Goal: Transaction & Acquisition: Purchase product/service

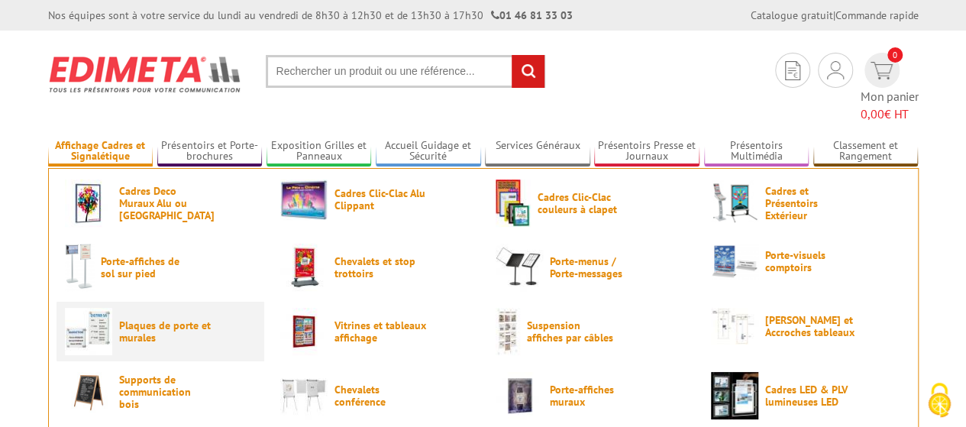
type input "communication@valserhone.fr"
click at [153, 319] on span "Plaques de porte et murales" at bounding box center [165, 331] width 92 height 24
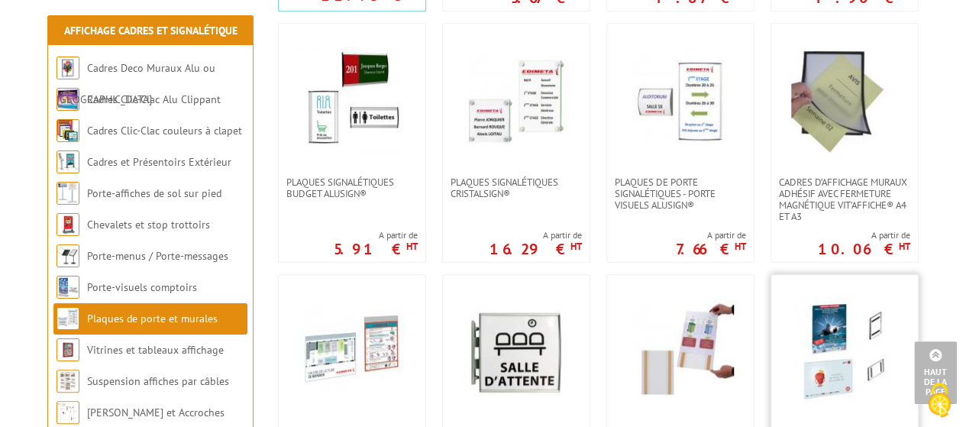
scroll to position [535, 0]
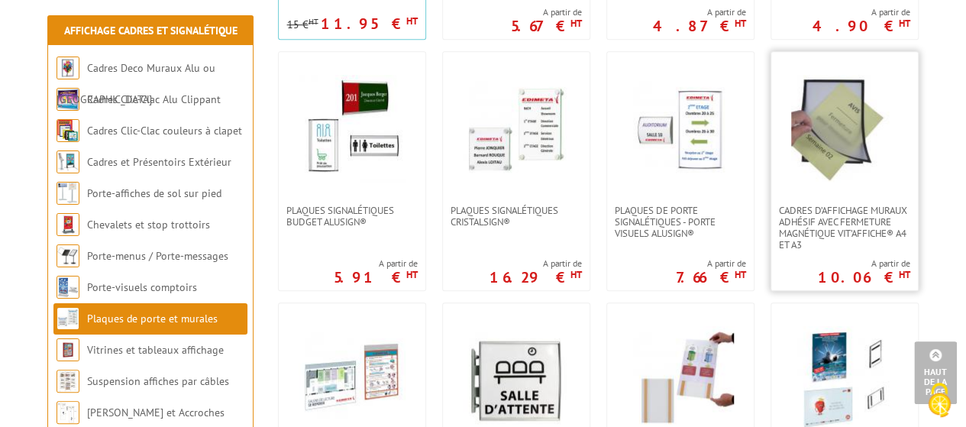
click at [834, 150] on img at bounding box center [844, 128] width 107 height 107
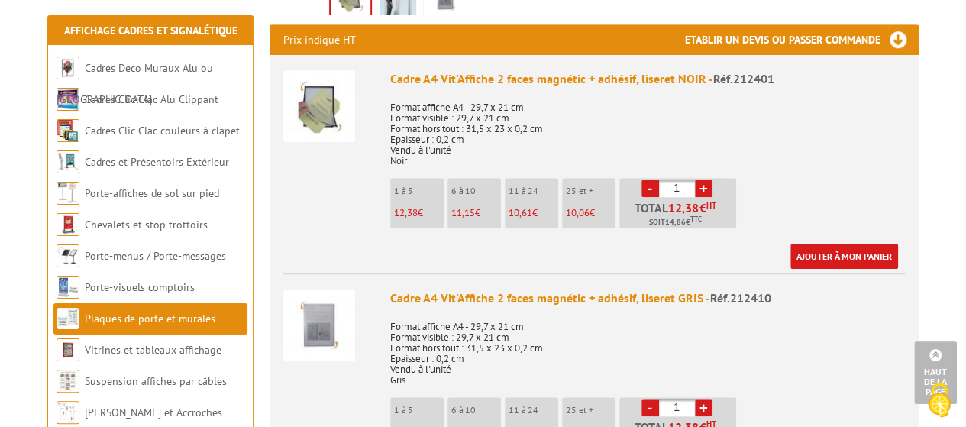
scroll to position [611, 0]
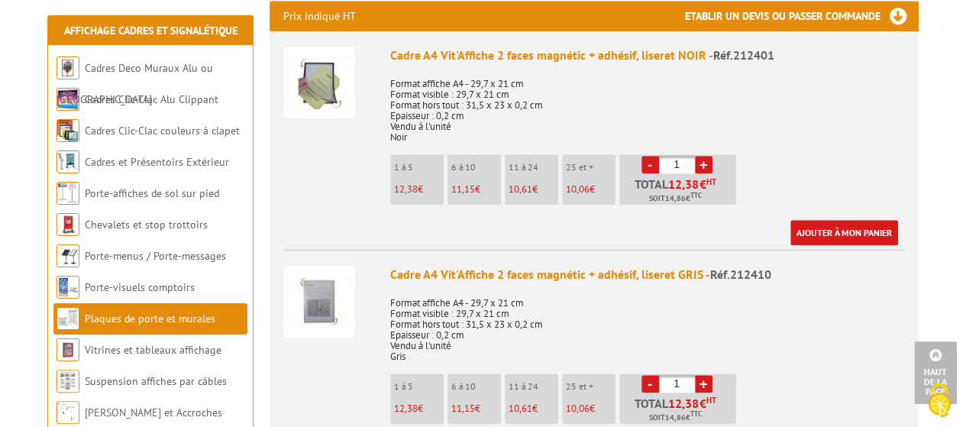
click at [681, 156] on input "1" at bounding box center [677, 165] width 36 height 18
type input "10"
click at [683, 375] on input "1" at bounding box center [677, 384] width 36 height 18
type input "10"
drag, startPoint x: 683, startPoint y: 146, endPoint x: 669, endPoint y: 147, distance: 13.8
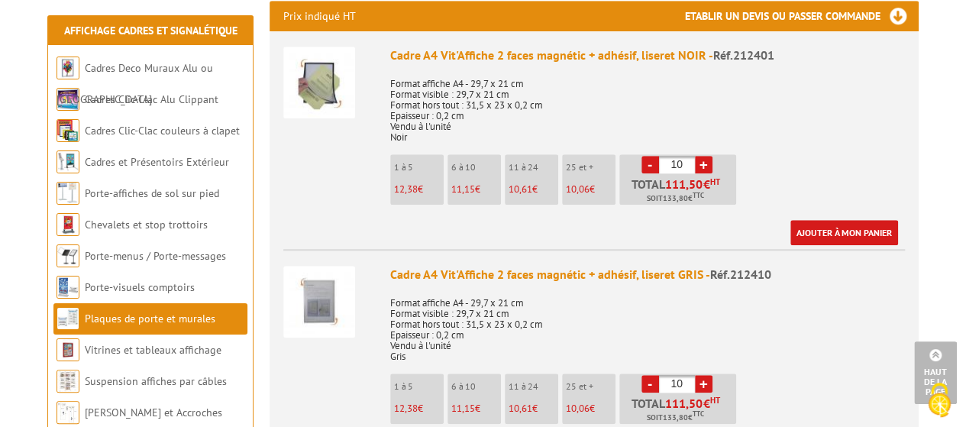
click at [669, 156] on input "10" at bounding box center [677, 165] width 36 height 18
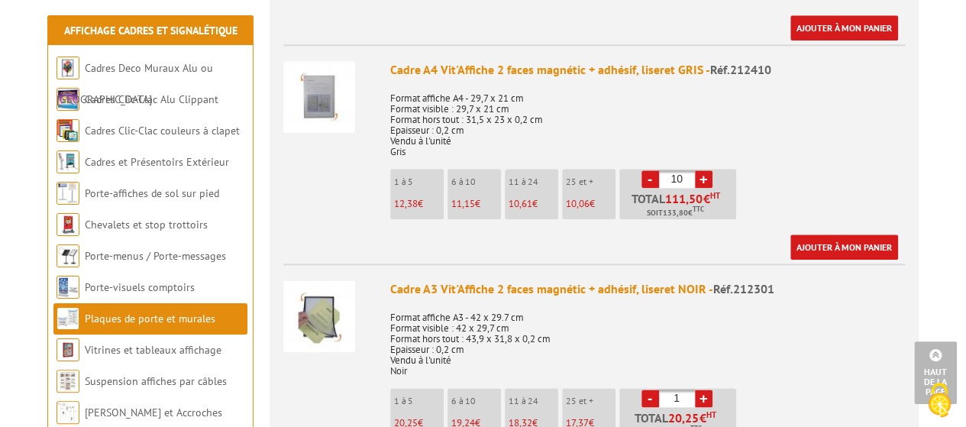
scroll to position [840, 0]
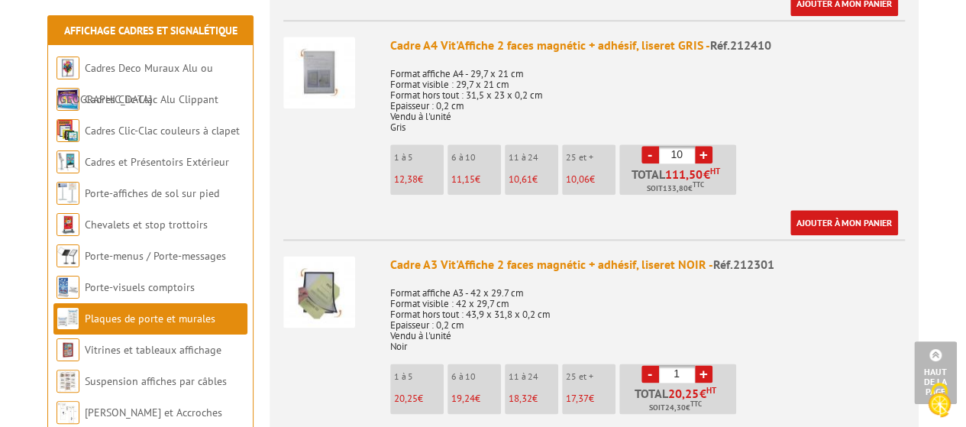
type input "0"
click at [676, 365] on input "1" at bounding box center [677, 374] width 36 height 18
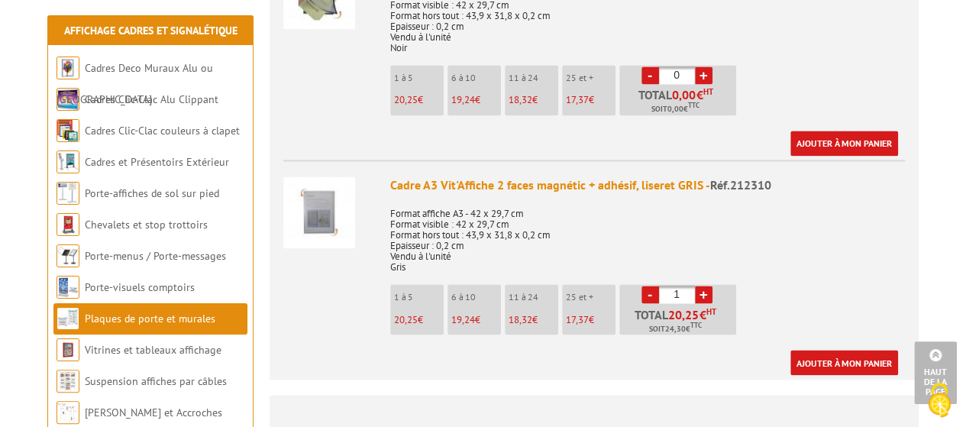
scroll to position [1146, 0]
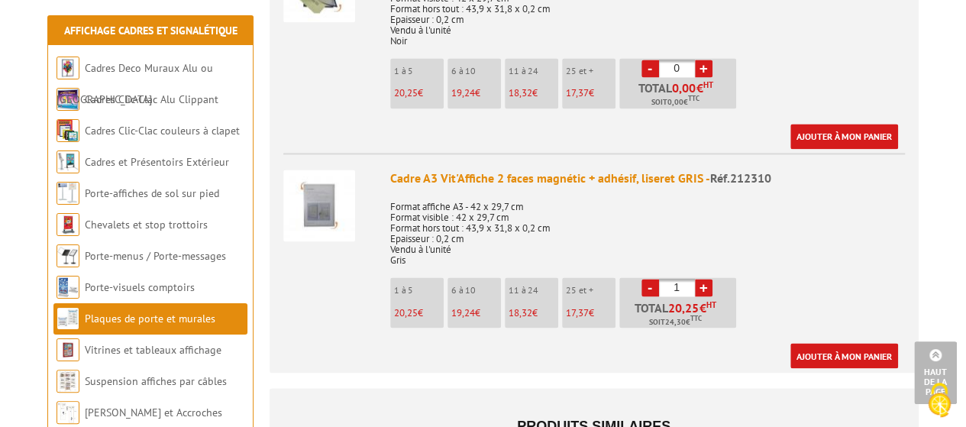
type input "0"
click at [681, 279] on input "1" at bounding box center [677, 288] width 36 height 18
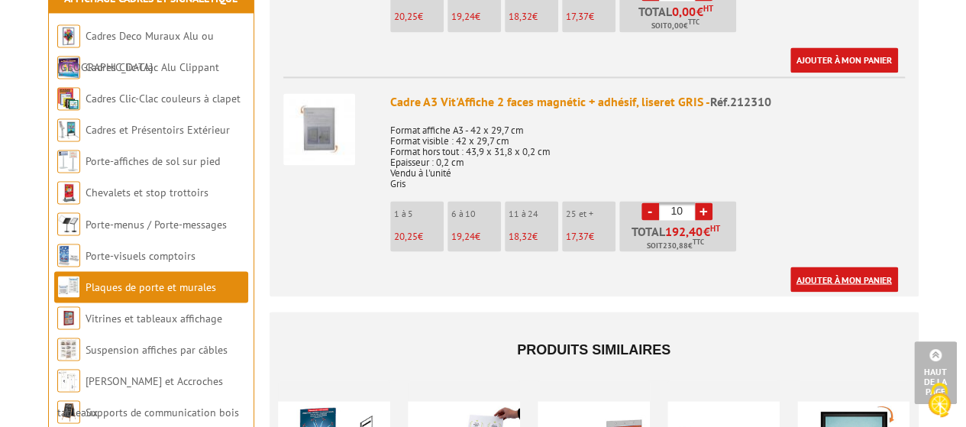
type input "10"
click at [855, 267] on link "Ajouter à mon panier" at bounding box center [845, 279] width 108 height 25
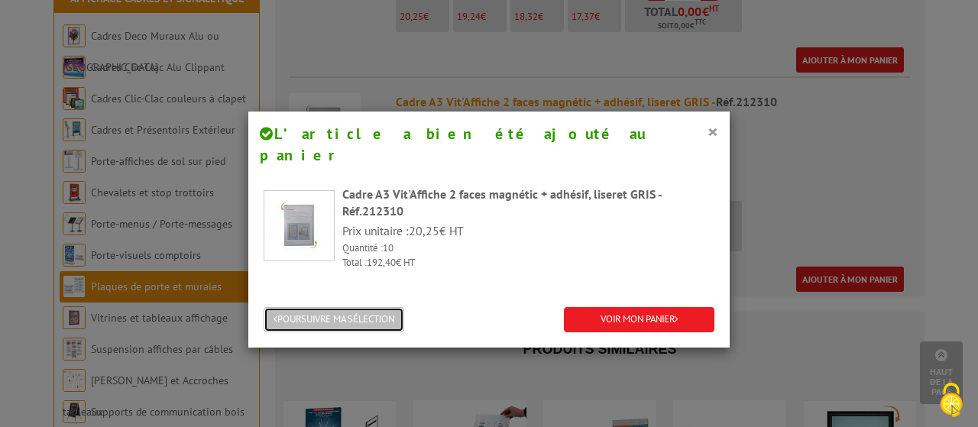
click at [333, 307] on button "POURSUIVRE MA SÉLECTION" at bounding box center [334, 319] width 141 height 25
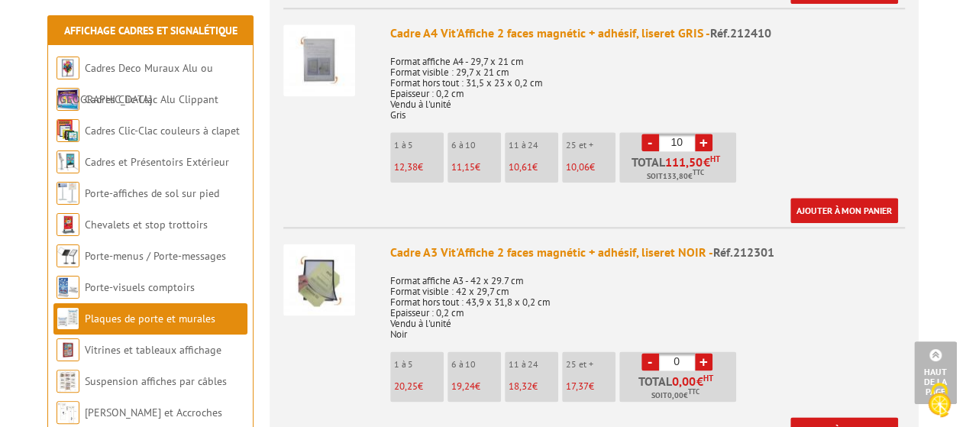
scroll to position [840, 0]
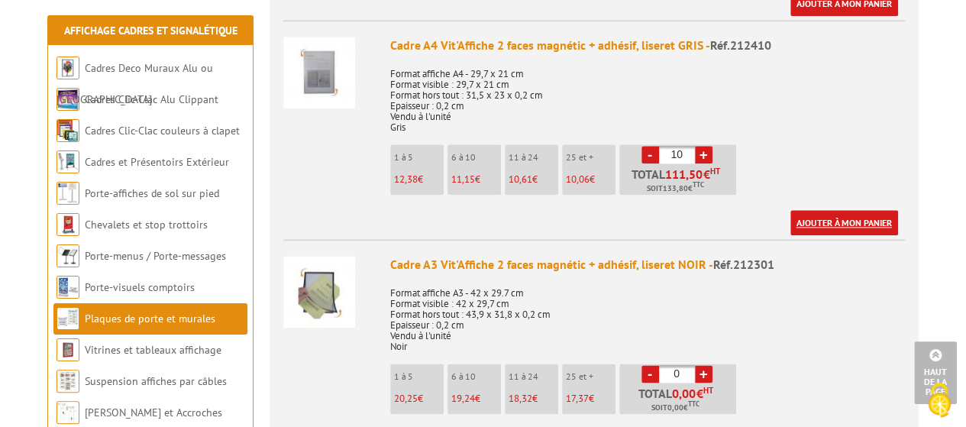
click at [842, 210] on link "Ajouter à mon panier" at bounding box center [845, 222] width 108 height 25
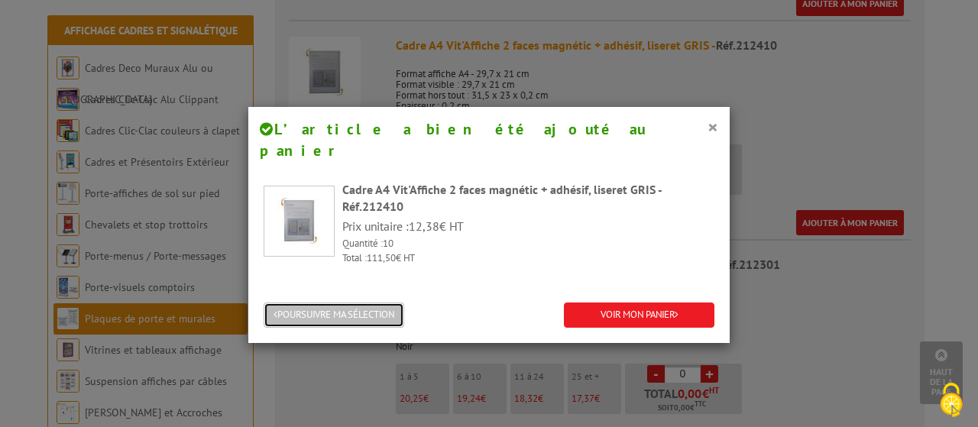
click at [344, 302] on button "POURSUIVRE MA SÉLECTION" at bounding box center [334, 314] width 141 height 25
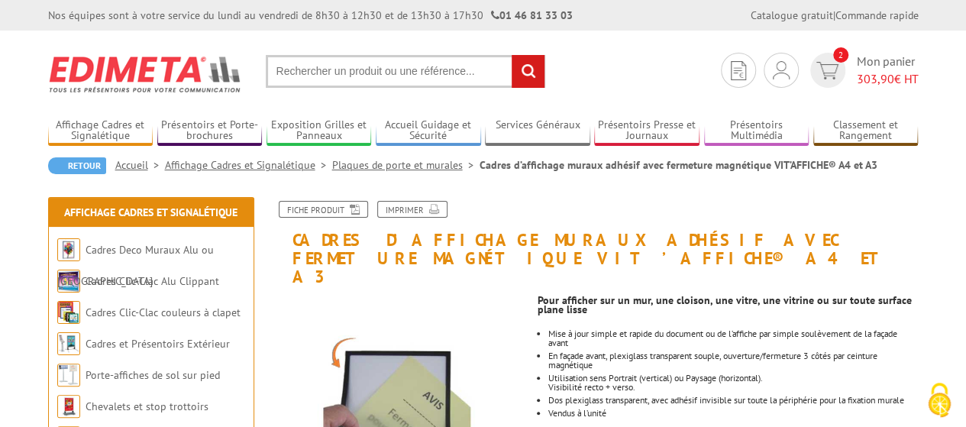
scroll to position [0, 0]
click at [372, 167] on link "Plaques de porte et murales" at bounding box center [405, 165] width 147 height 14
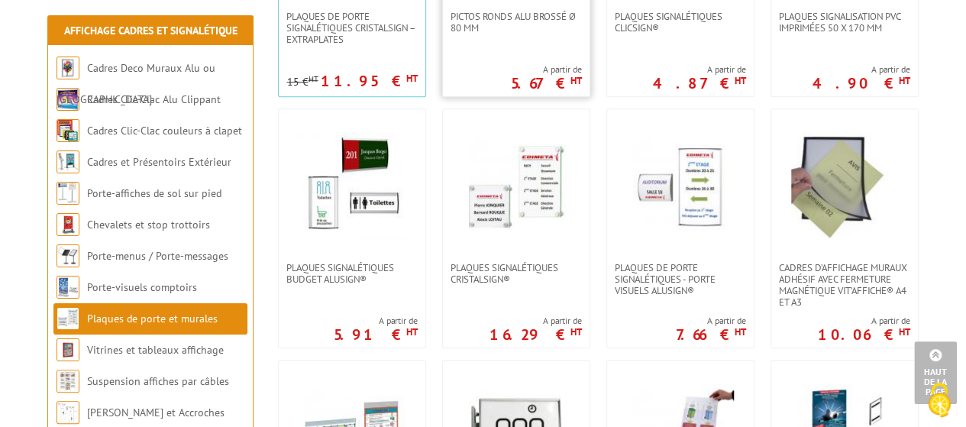
scroll to position [535, 0]
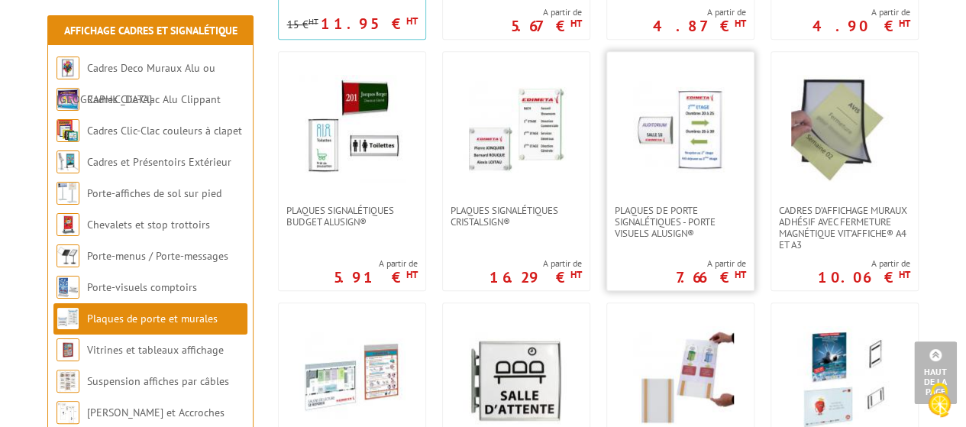
click at [655, 243] on div "Plaques de porte signalétiques - Porte Visuels AluSign® A partir de 7.66 € HT" at bounding box center [680, 171] width 148 height 240
click at [658, 233] on span "Plaques de porte signalétiques - Porte Visuels AluSign®" at bounding box center [680, 222] width 131 height 34
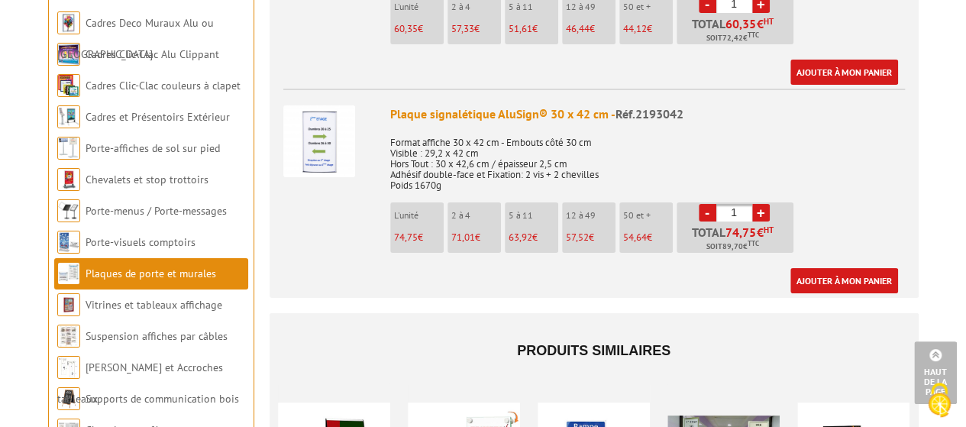
scroll to position [2750, 0]
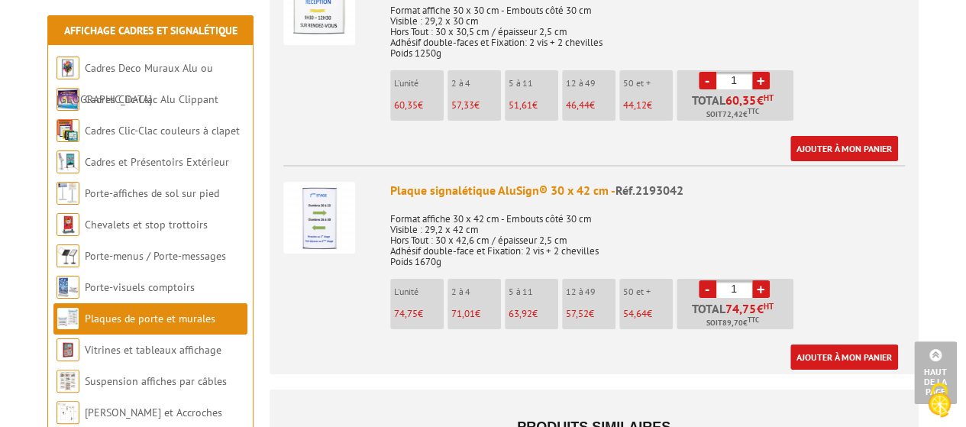
click at [758, 280] on link "+" at bounding box center [761, 289] width 18 height 18
click at [756, 280] on link "+" at bounding box center [761, 289] width 18 height 18
type input "3"
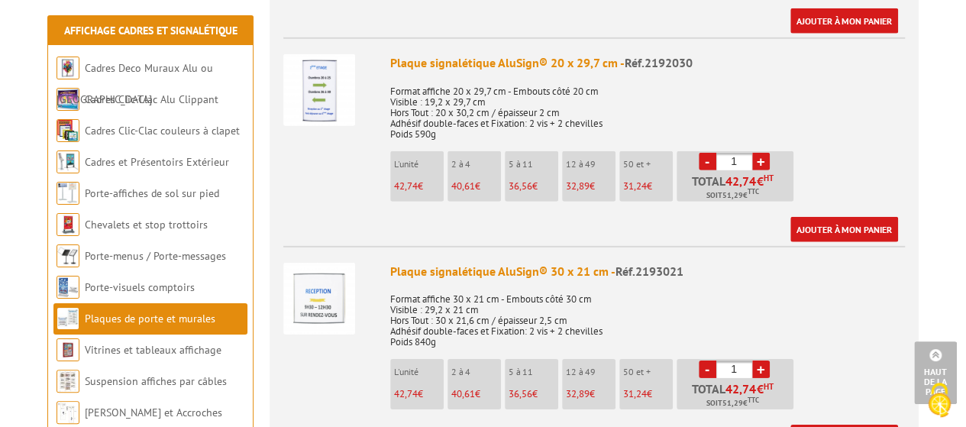
scroll to position [2215, 0]
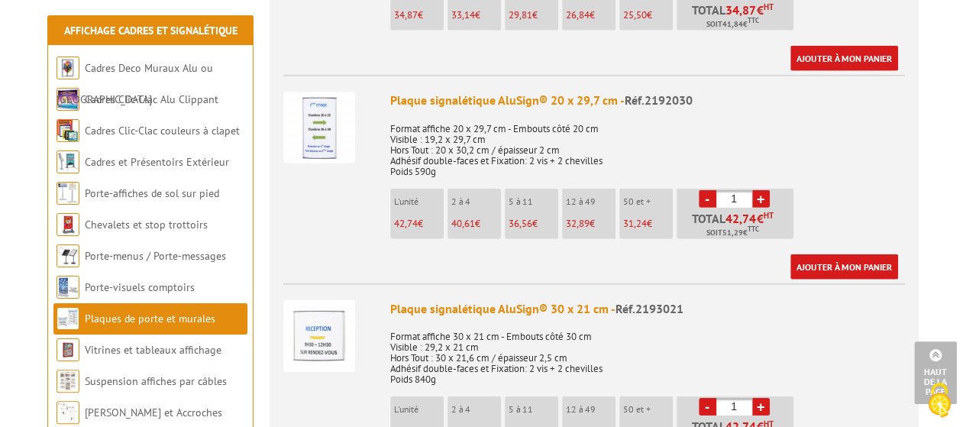
click at [764, 190] on link "+" at bounding box center [761, 199] width 18 height 18
type input "3"
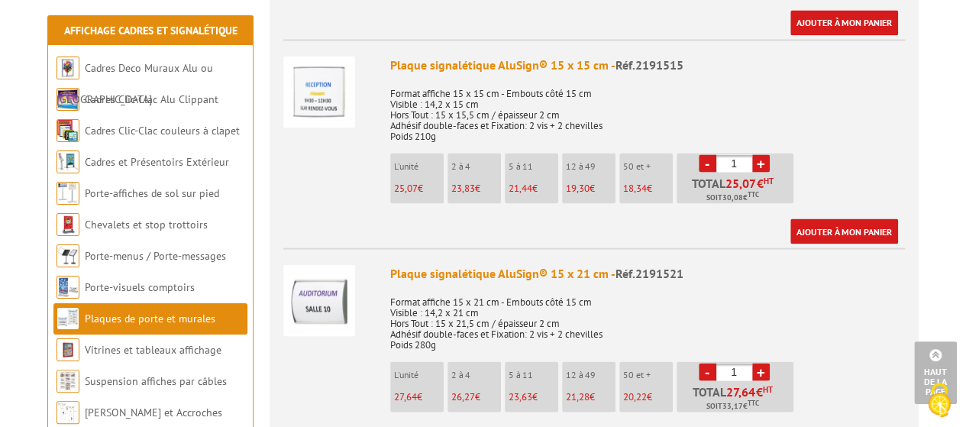
scroll to position [1451, 0]
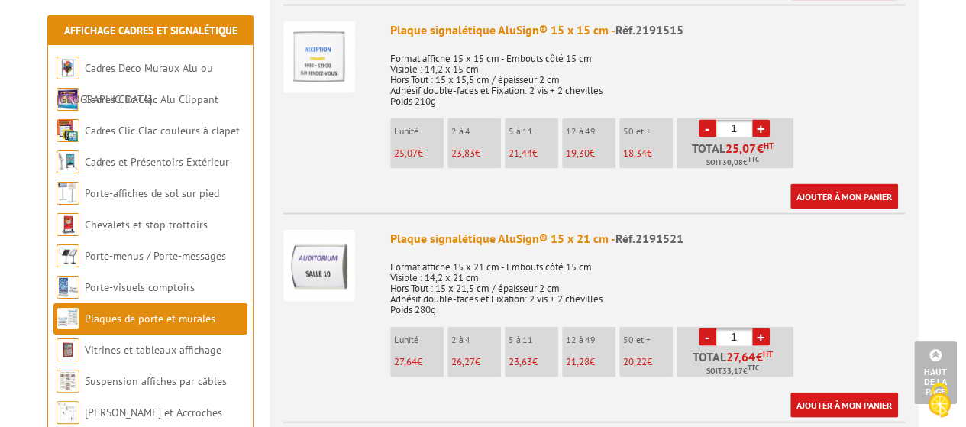
click at [762, 328] on link "+" at bounding box center [761, 337] width 18 height 18
type input "5"
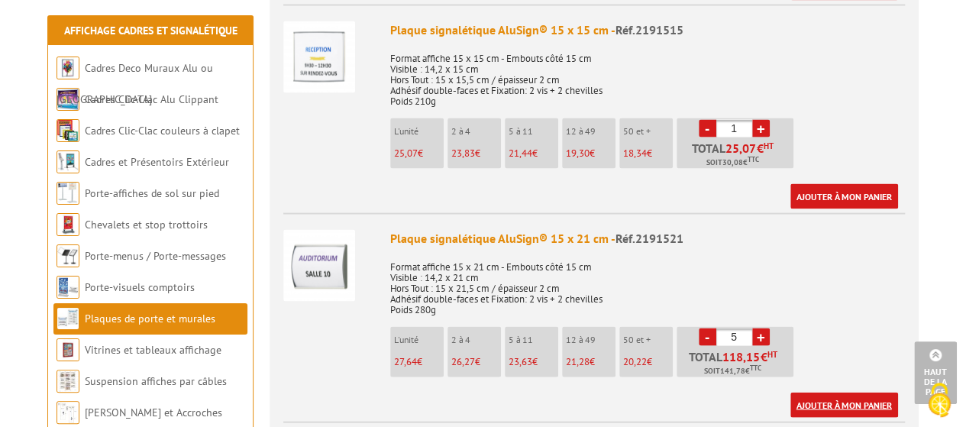
click at [837, 393] on link "Ajouter à mon panier" at bounding box center [845, 405] width 108 height 25
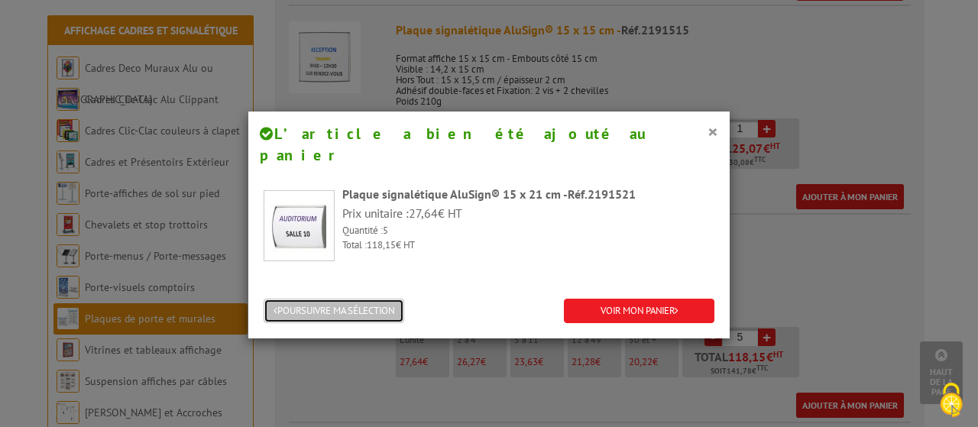
click at [386, 299] on button "POURSUIVRE MA SÉLECTION" at bounding box center [334, 311] width 141 height 25
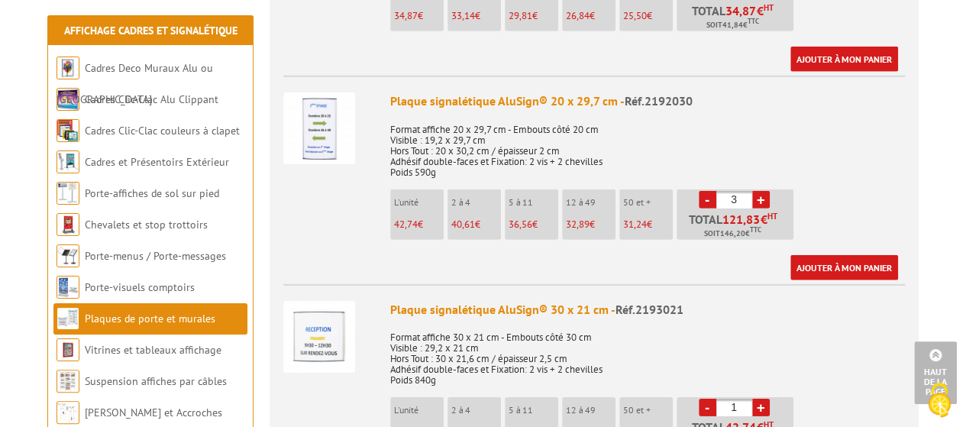
scroll to position [2215, 0]
click at [848, 254] on link "Ajouter à mon panier" at bounding box center [845, 266] width 108 height 25
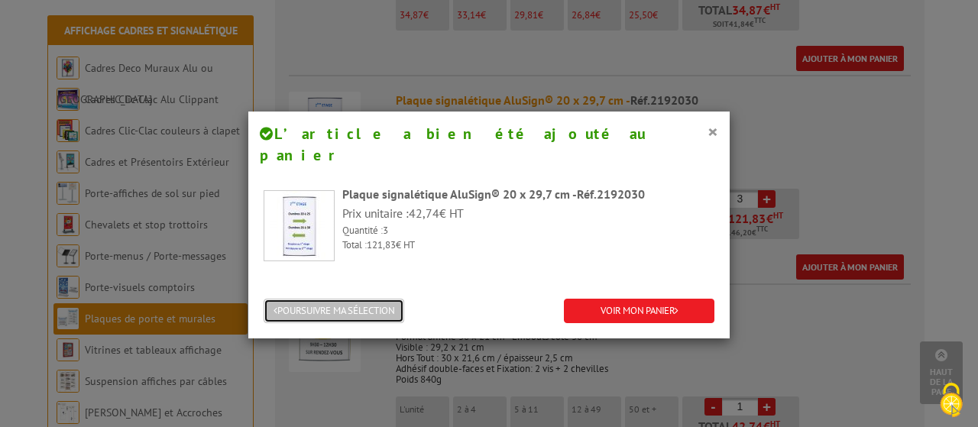
click at [384, 299] on button "POURSUIVRE MA SÉLECTION" at bounding box center [334, 311] width 141 height 25
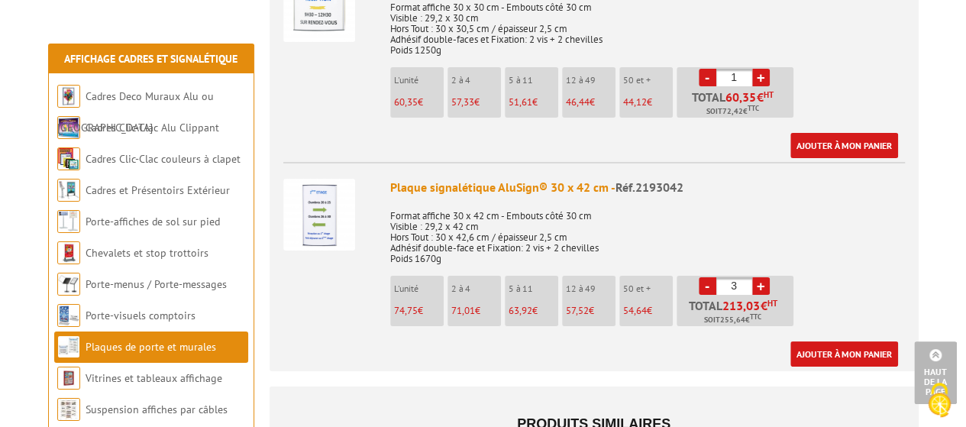
scroll to position [2826, 0]
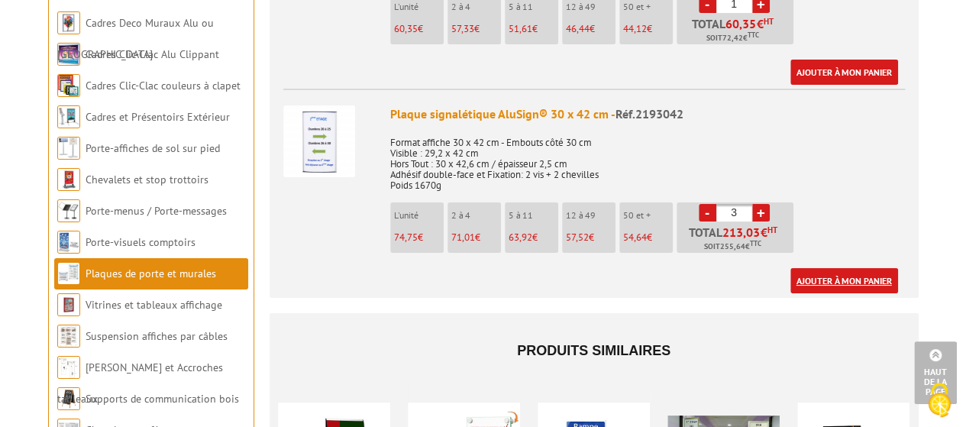
click at [828, 270] on link "Ajouter à mon panier" at bounding box center [845, 280] width 108 height 25
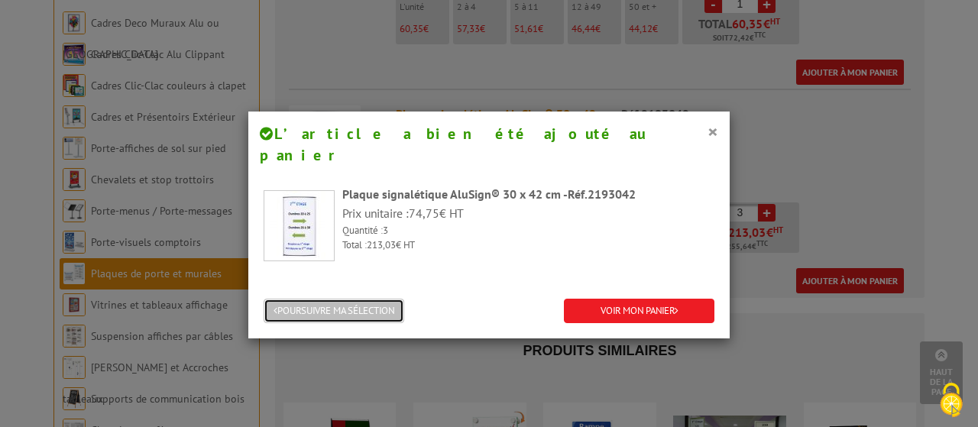
click at [334, 299] on button "POURSUIVRE MA SÉLECTION" at bounding box center [334, 311] width 141 height 25
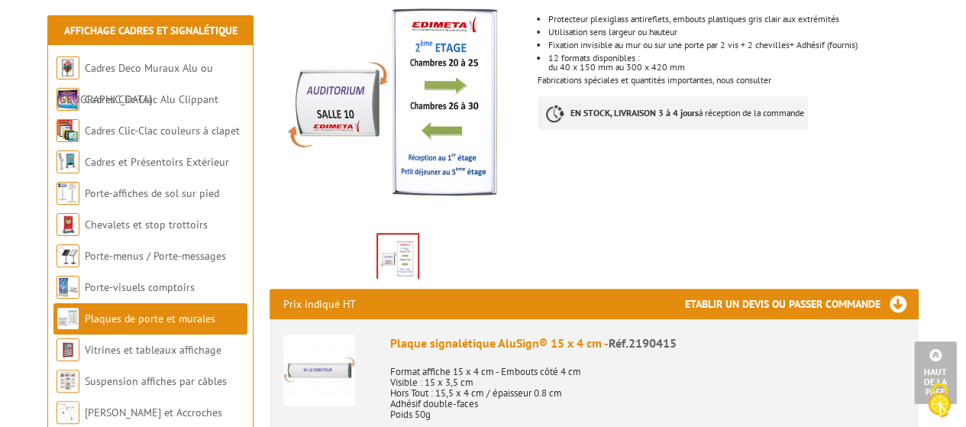
scroll to position [0, 0]
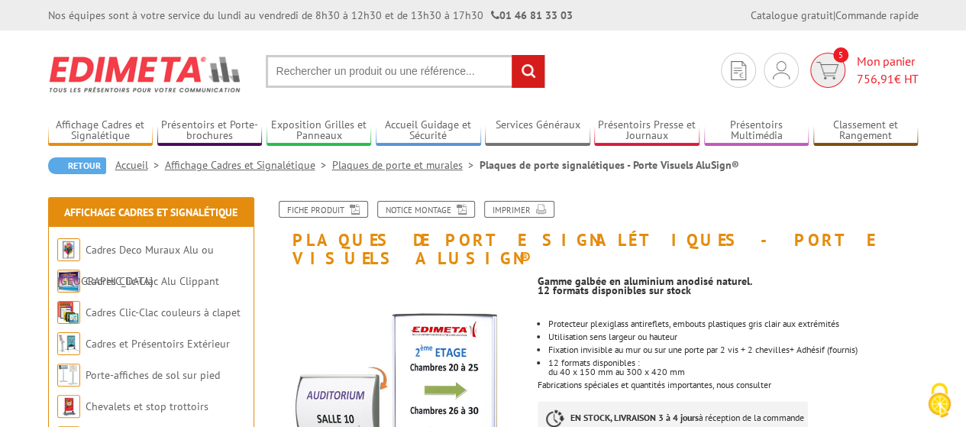
click at [834, 70] on img at bounding box center [828, 71] width 22 height 18
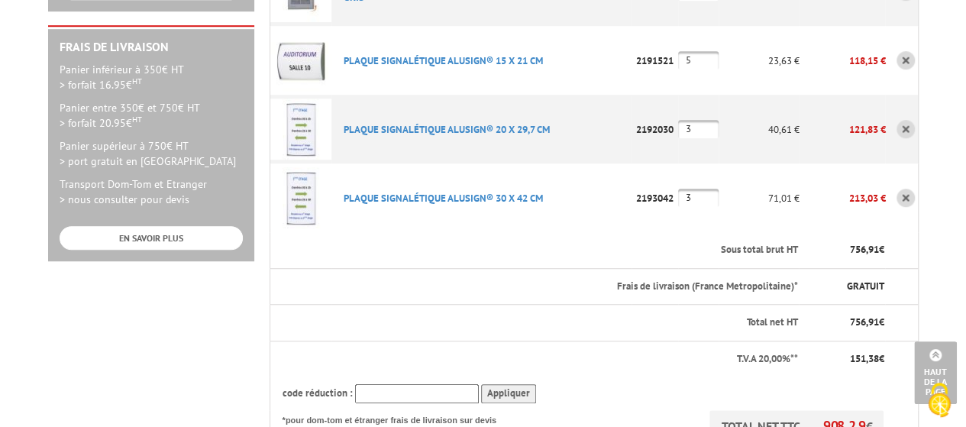
scroll to position [458, 0]
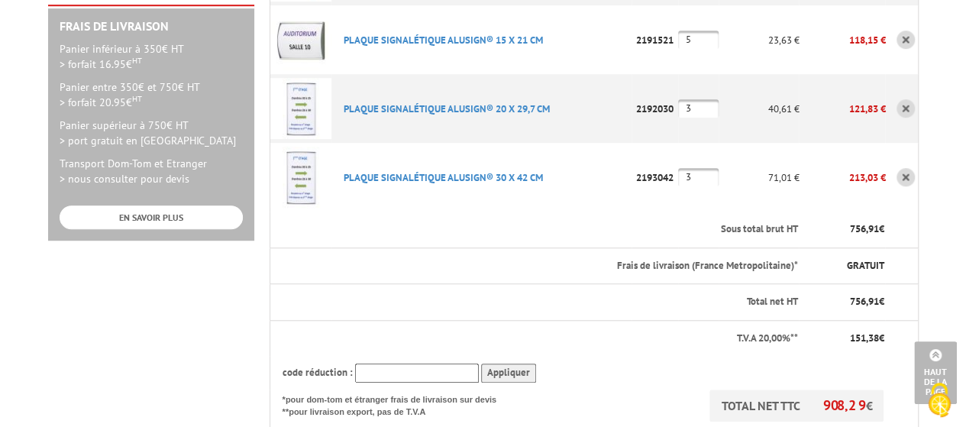
type input "[EMAIL_ADDRESS][DOMAIN_NAME]"
click at [406, 364] on input "text" at bounding box center [417, 373] width 124 height 19
type input "15POURVOUS"
click at [520, 364] on input "Appliquer" at bounding box center [508, 373] width 55 height 19
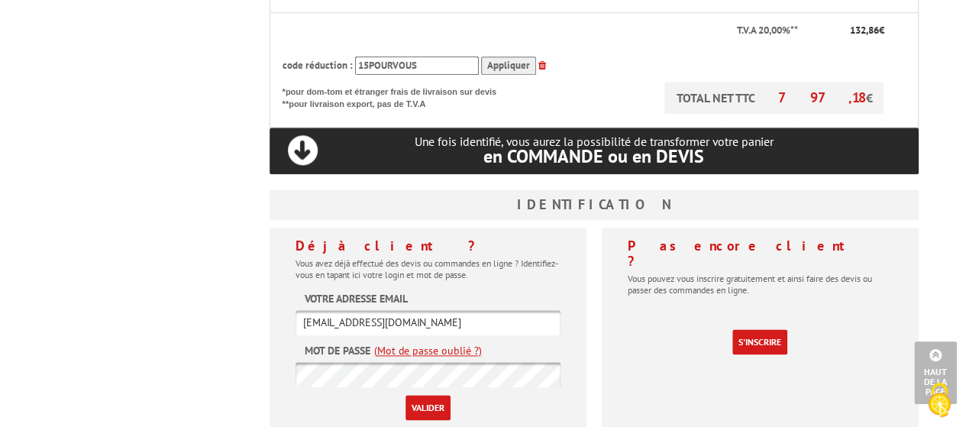
scroll to position [840, 0]
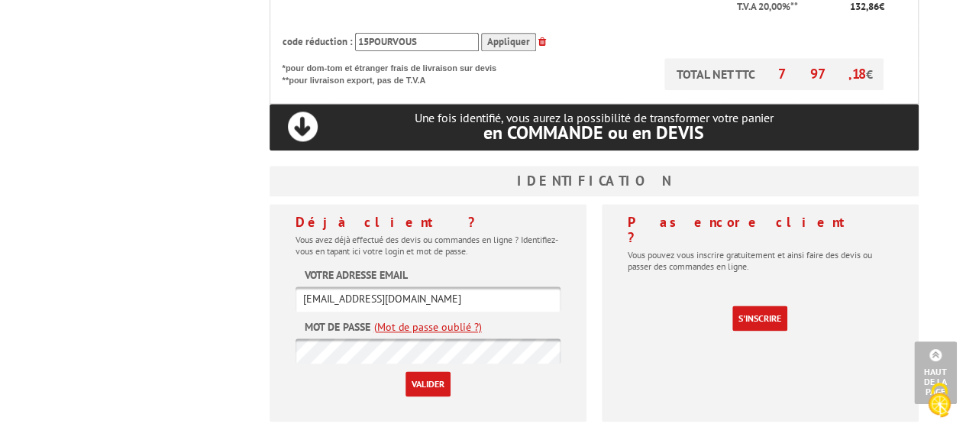
click at [429, 371] on input "Valider" at bounding box center [428, 383] width 45 height 25
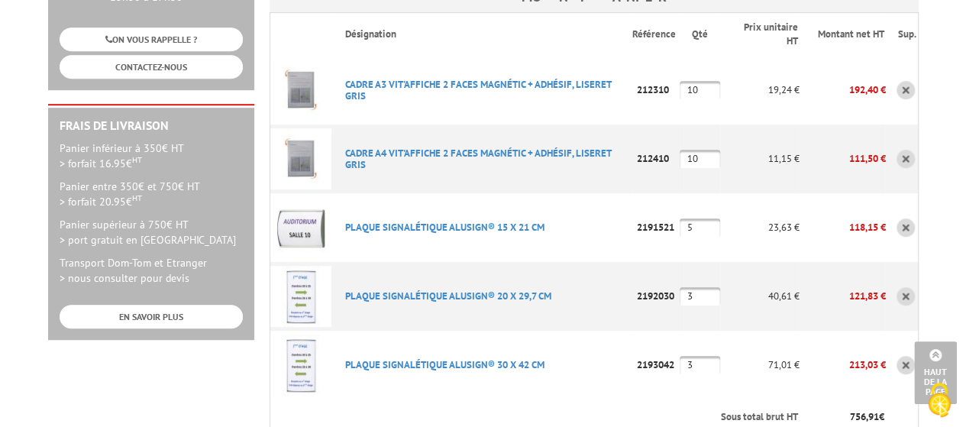
scroll to position [382, 0]
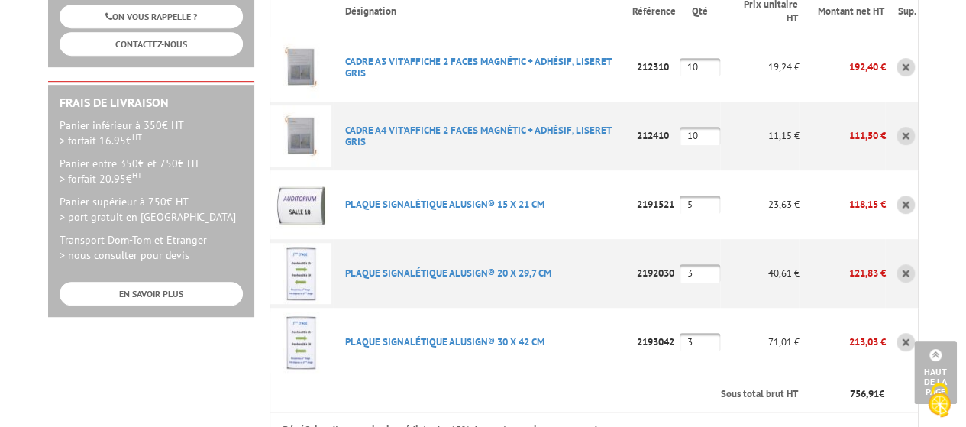
drag, startPoint x: 697, startPoint y: 173, endPoint x: 686, endPoint y: 176, distance: 11.9
click at [686, 196] on input "5" at bounding box center [700, 205] width 40 height 18
type input "1"
drag, startPoint x: 702, startPoint y: 241, endPoint x: 689, endPoint y: 244, distance: 13.2
click at [689, 264] on input "3" at bounding box center [700, 273] width 40 height 18
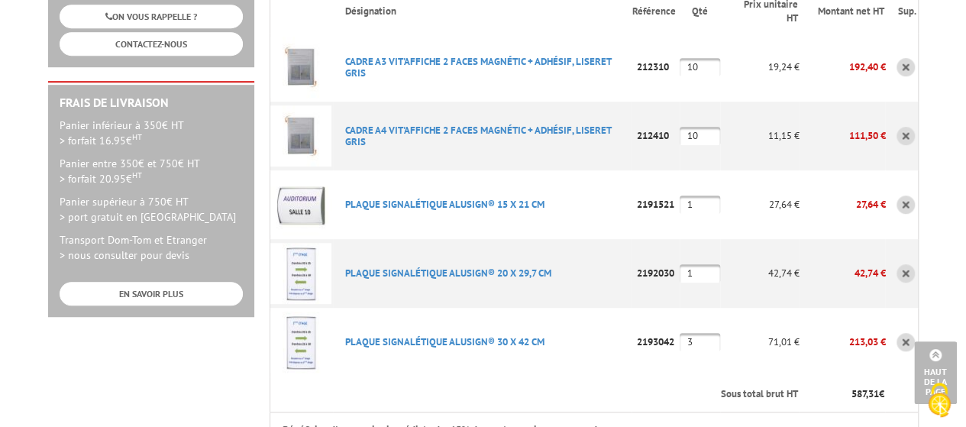
type input "1"
drag, startPoint x: 700, startPoint y: 313, endPoint x: 689, endPoint y: 313, distance: 11.5
click at [689, 333] on input "3" at bounding box center [700, 342] width 40 height 18
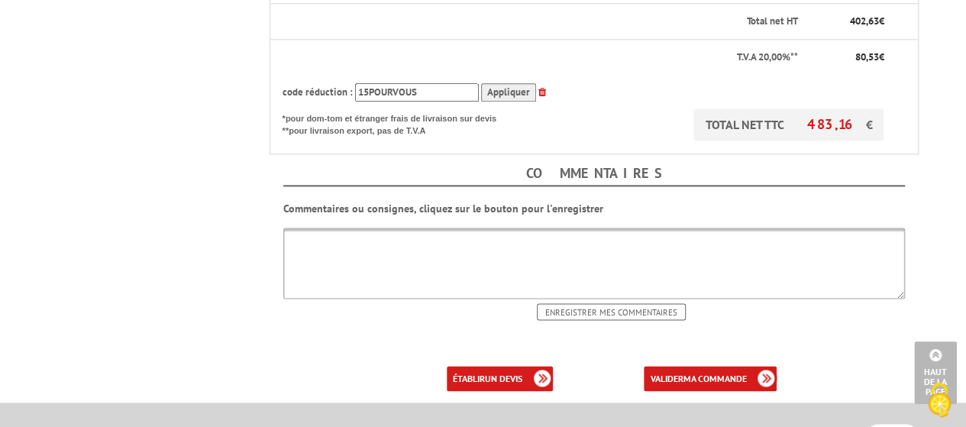
scroll to position [917, 0]
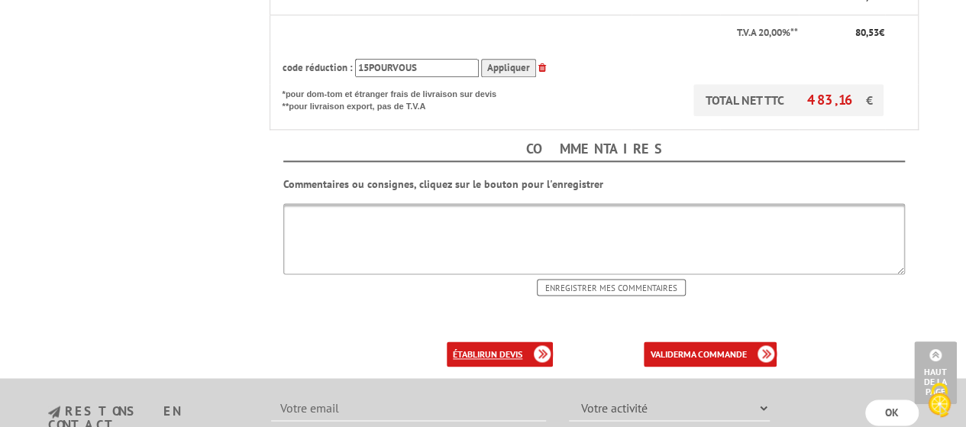
type input "1"
click at [507, 348] on b "un devis" at bounding box center [503, 353] width 37 height 11
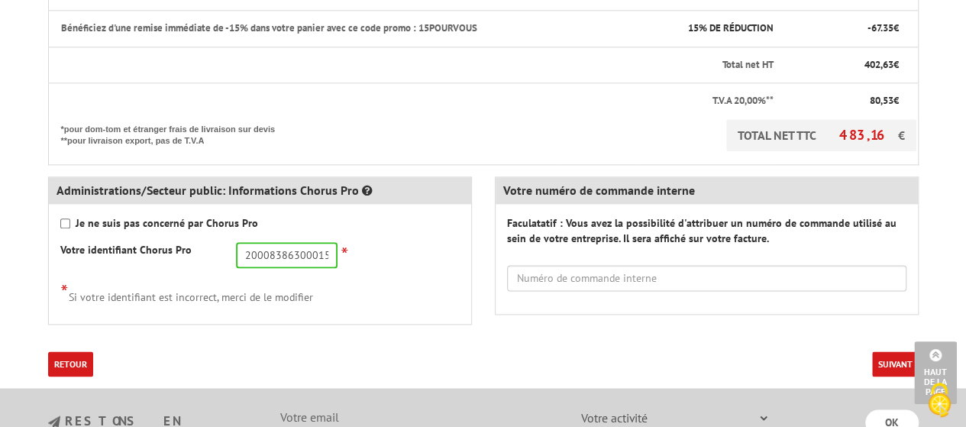
scroll to position [917, 0]
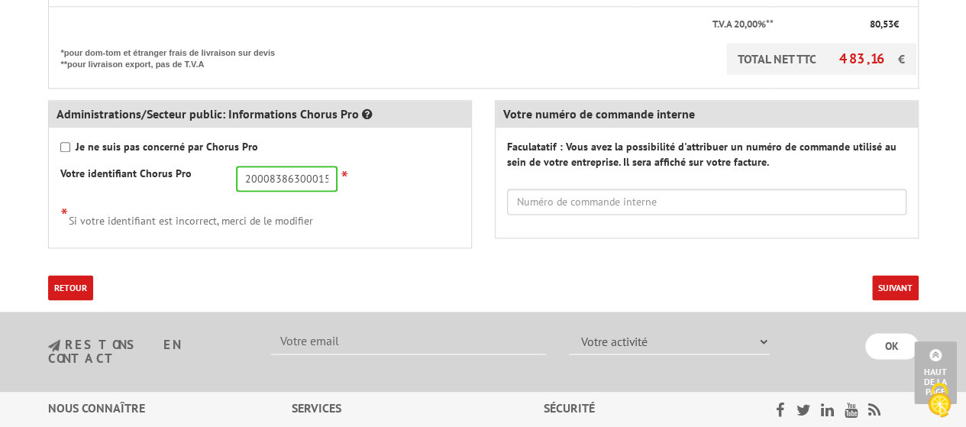
click at [888, 285] on button "Suivant" at bounding box center [895, 287] width 47 height 25
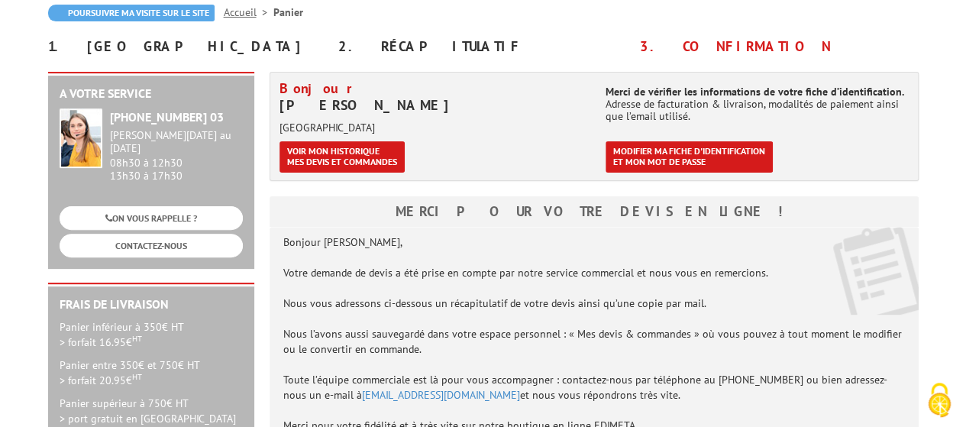
scroll to position [76, 0]
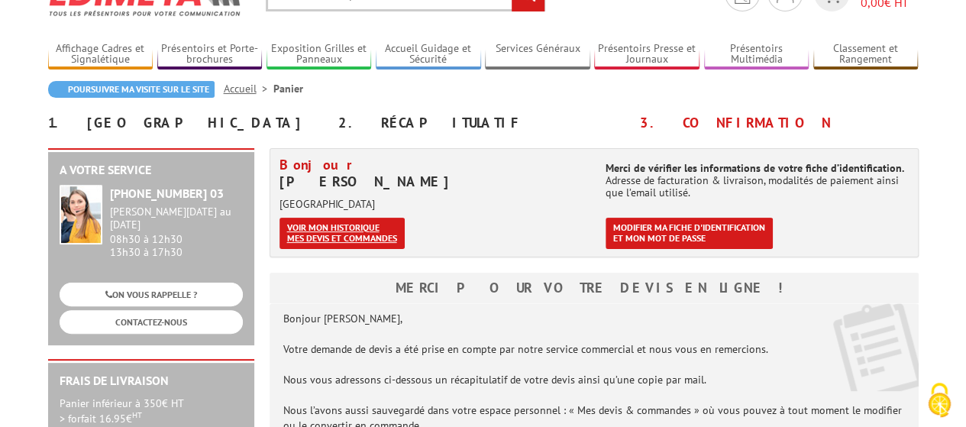
click at [352, 234] on link "Voir mon historique mes devis et commandes" at bounding box center [342, 233] width 125 height 31
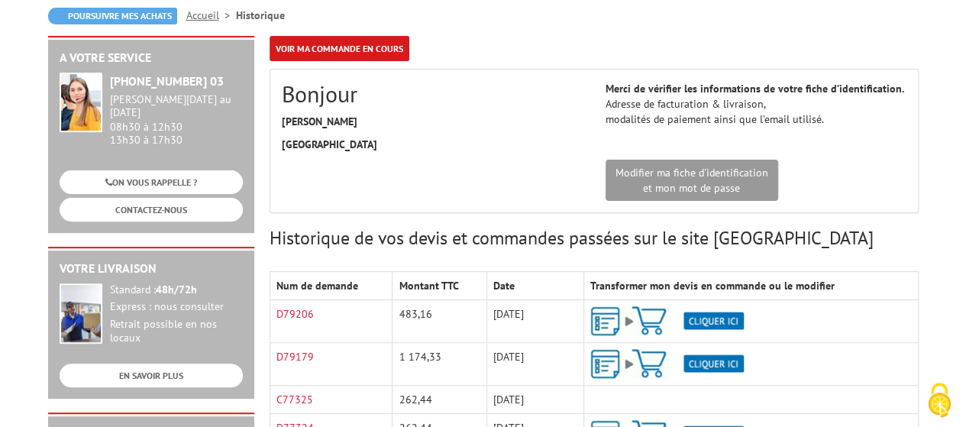
scroll to position [229, 0]
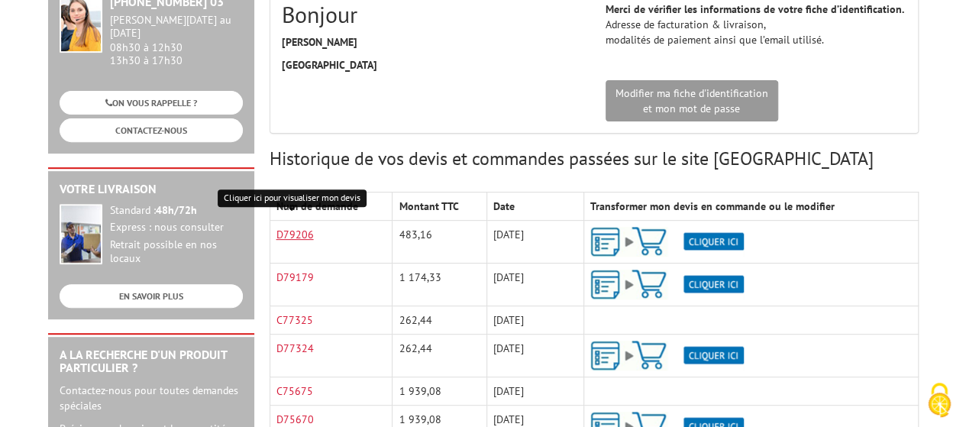
click at [296, 234] on link "D79206" at bounding box center [295, 235] width 37 height 14
